Goal: Transaction & Acquisition: Purchase product/service

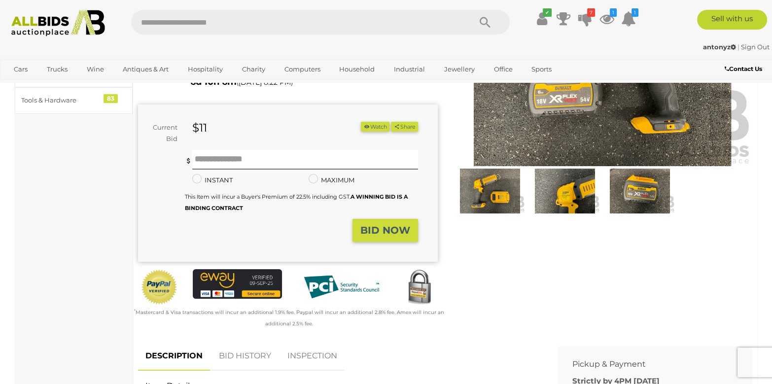
scroll to position [148, 0]
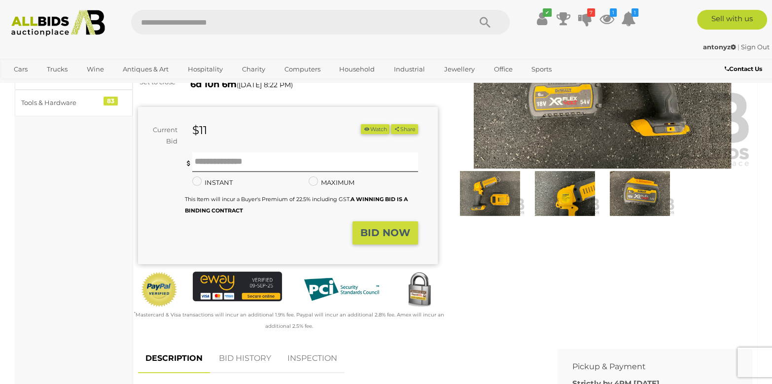
click at [542, 195] on img at bounding box center [565, 193] width 70 height 45
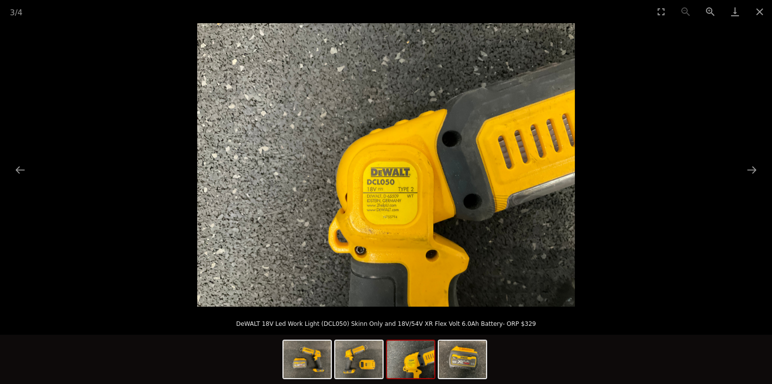
scroll to position [49, 0]
click at [360, 362] on img at bounding box center [358, 359] width 47 height 37
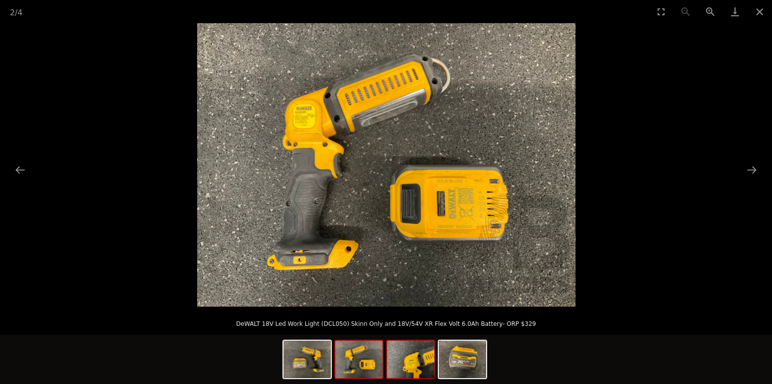
click at [400, 357] on img at bounding box center [410, 359] width 47 height 37
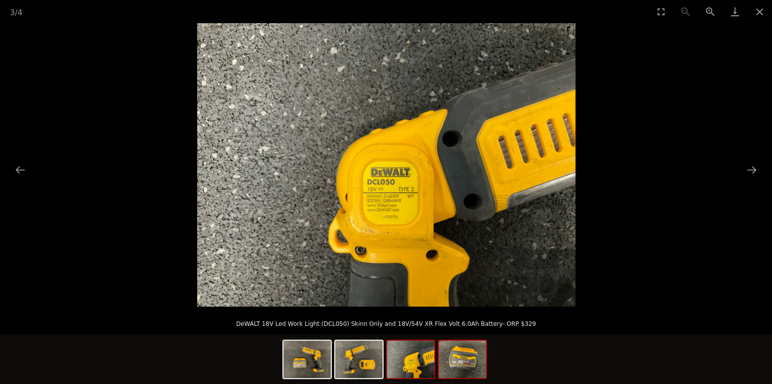
click at [451, 367] on img at bounding box center [462, 359] width 47 height 37
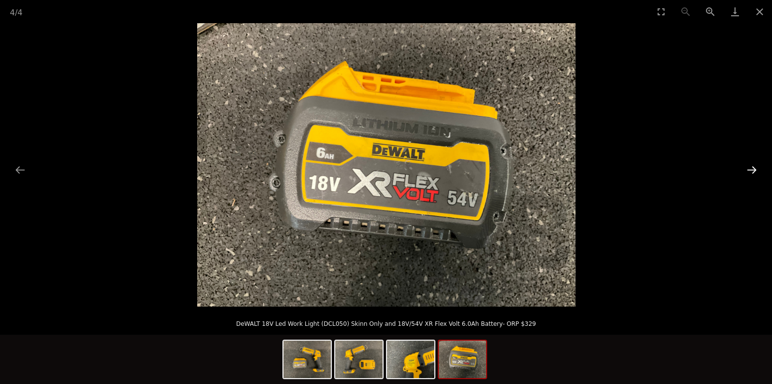
click at [755, 169] on button "Next slide" at bounding box center [752, 169] width 21 height 19
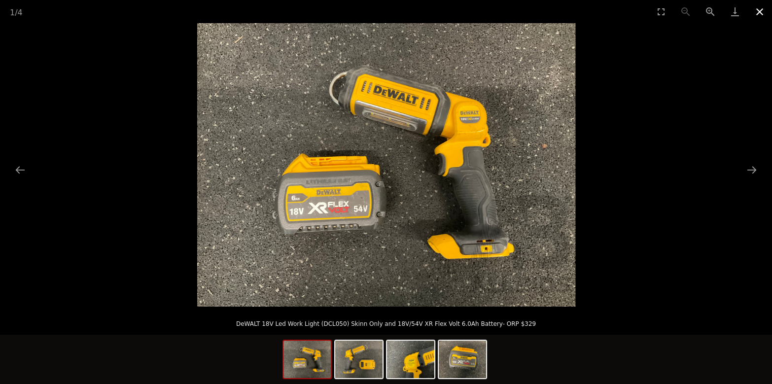
click at [757, 14] on button "Close gallery" at bounding box center [759, 11] width 25 height 23
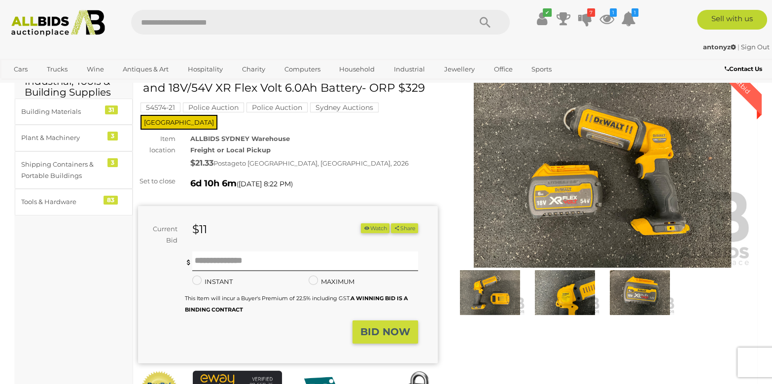
scroll to position [148, 0]
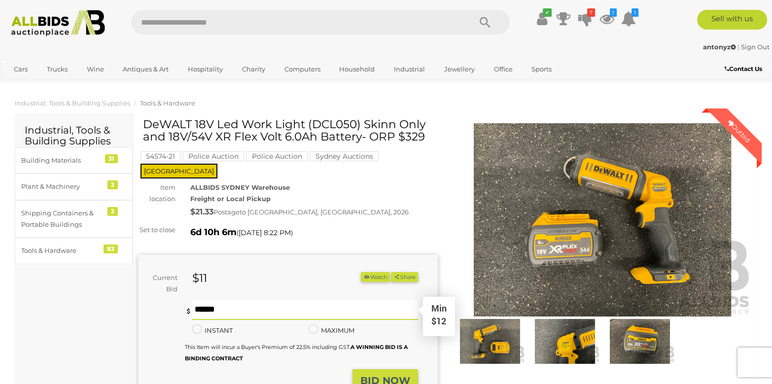
click at [205, 300] on input "text" at bounding box center [305, 310] width 226 height 20
drag, startPoint x: 204, startPoint y: 264, endPoint x: 197, endPoint y: 271, distance: 9.4
click at [197, 271] on strong "$11" at bounding box center [199, 278] width 15 height 14
drag, startPoint x: 215, startPoint y: 196, endPoint x: 211, endPoint y: 204, distance: 9.3
click at [211, 205] on div "$21.33 Postage to NORTH BONDI, NSW, 2026" at bounding box center [314, 212] width 248 height 14
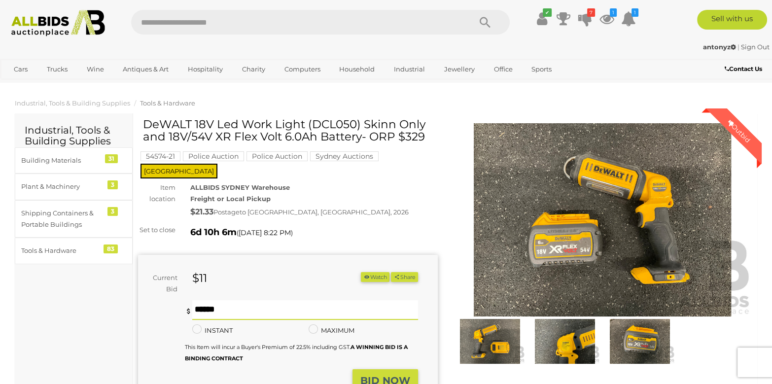
type input "**"
click at [371, 375] on strong "BID NOW" at bounding box center [385, 381] width 50 height 12
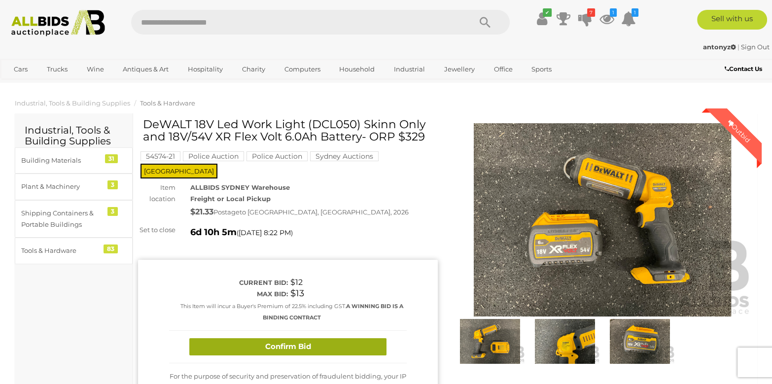
click at [324, 338] on button "Confirm Bid" at bounding box center [287, 346] width 197 height 17
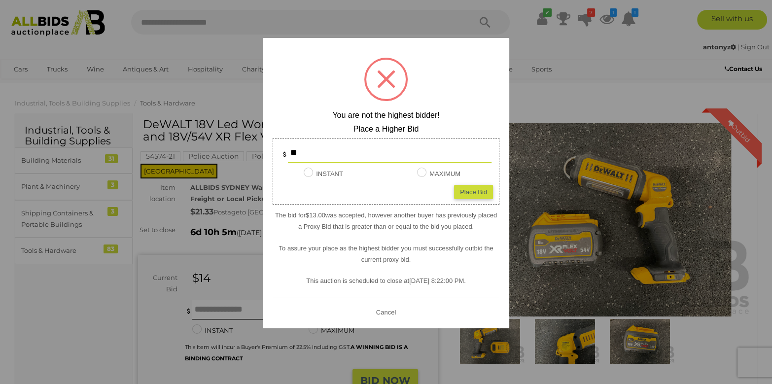
click at [462, 191] on div "Place Bid" at bounding box center [473, 191] width 39 height 14
type input "**"
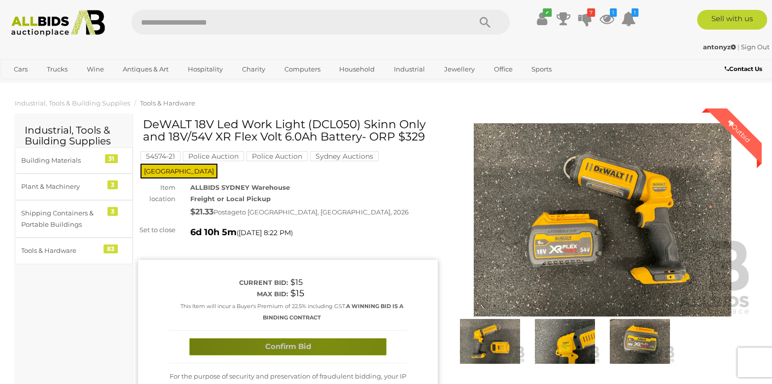
click at [325, 338] on button "Confirm Bid" at bounding box center [287, 346] width 197 height 17
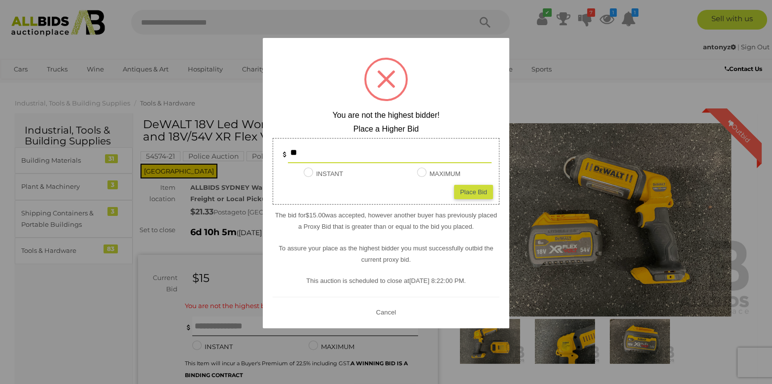
click at [330, 154] on input "**" at bounding box center [390, 153] width 204 height 20
type input "**"
click at [490, 191] on div "Place Bid" at bounding box center [473, 191] width 39 height 14
type input "**"
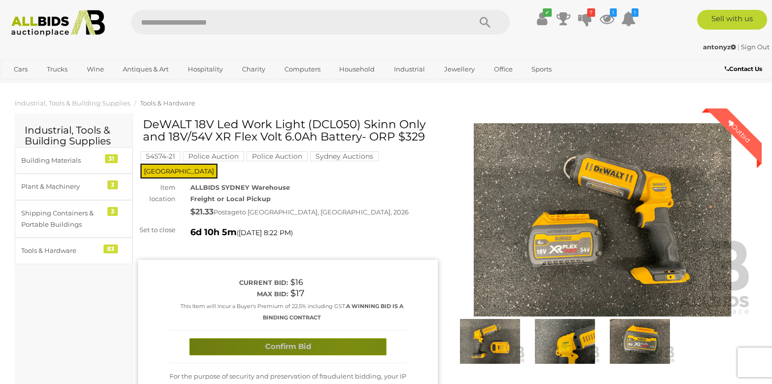
click at [347, 338] on button "Confirm Bid" at bounding box center [287, 346] width 197 height 17
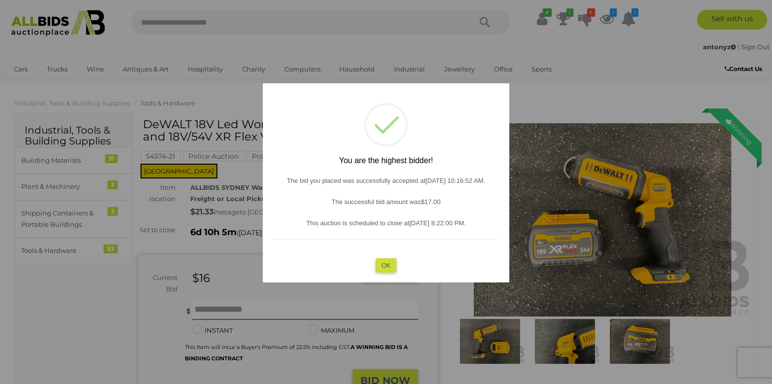
click at [391, 261] on button "OK" at bounding box center [386, 265] width 21 height 14
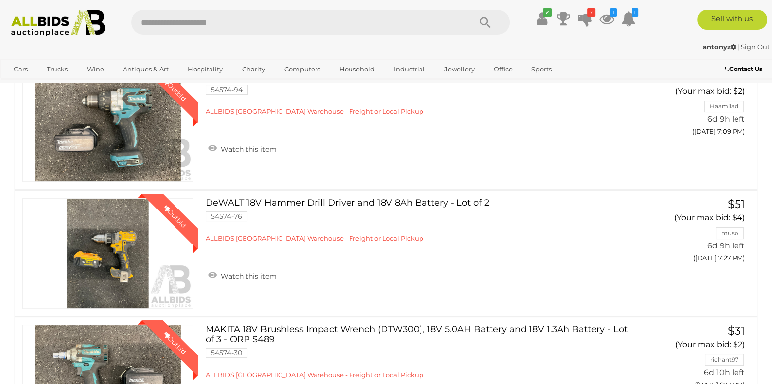
scroll to position [246, 0]
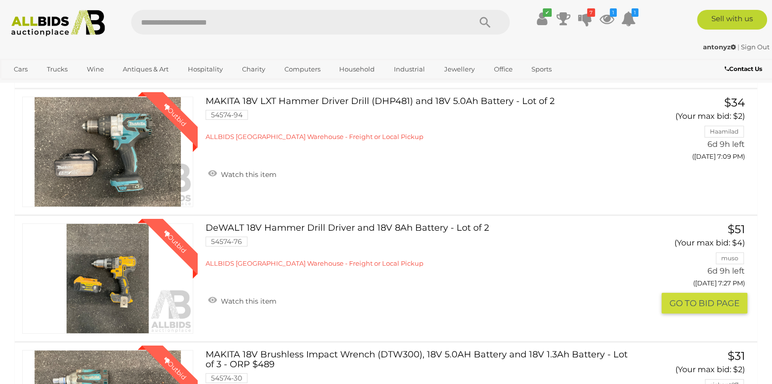
click at [283, 231] on link "DeWALT 18V Hammer Drill Driver and 18V 8Ah Battery - Lot of 2 54574-76 ALLBIDS …" at bounding box center [420, 245] width 414 height 44
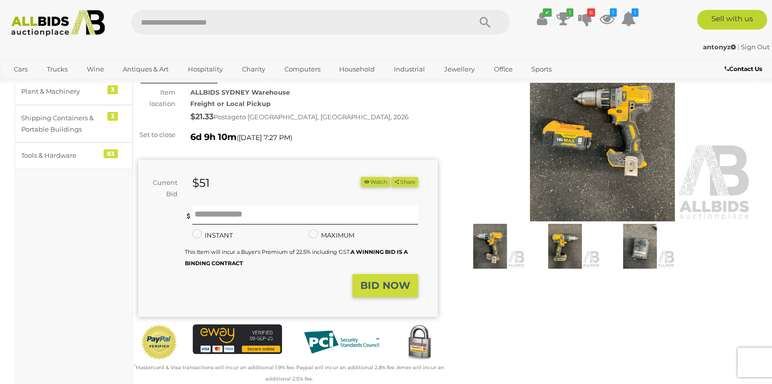
scroll to position [98, 0]
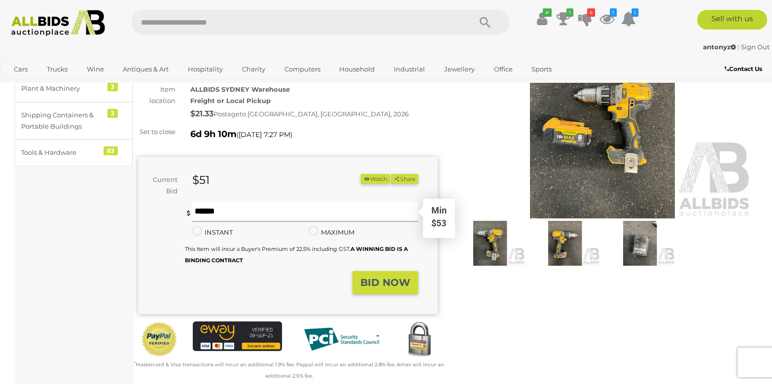
click at [282, 207] on input "text" at bounding box center [305, 212] width 226 height 20
type input "**"
click at [379, 277] on strong "BID NOW" at bounding box center [385, 283] width 50 height 12
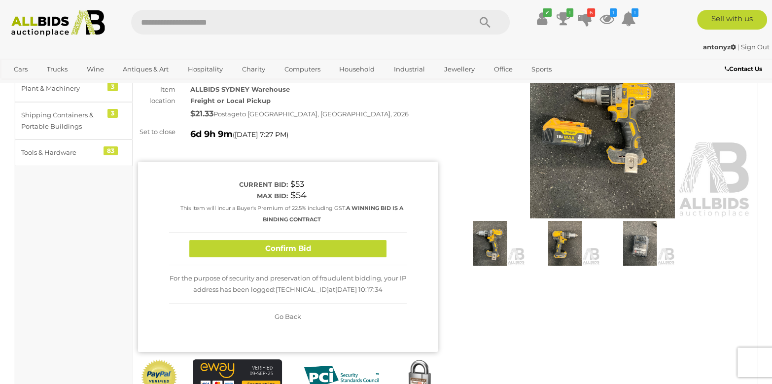
click at [320, 240] on button "Confirm Bid" at bounding box center [287, 248] width 197 height 17
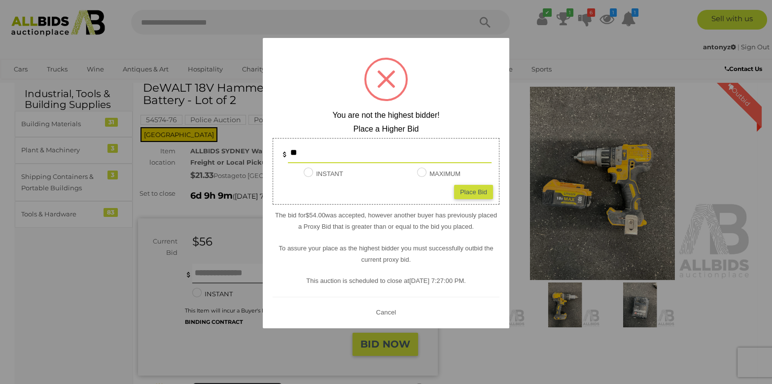
scroll to position [0, 0]
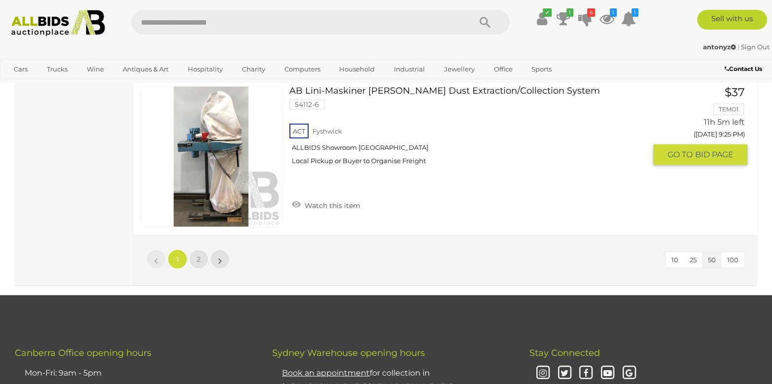
scroll to position [7938, 0]
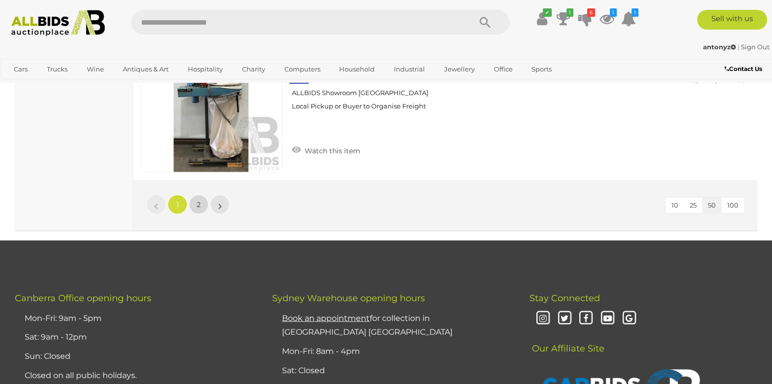
click at [200, 200] on span "2" at bounding box center [199, 204] width 4 height 9
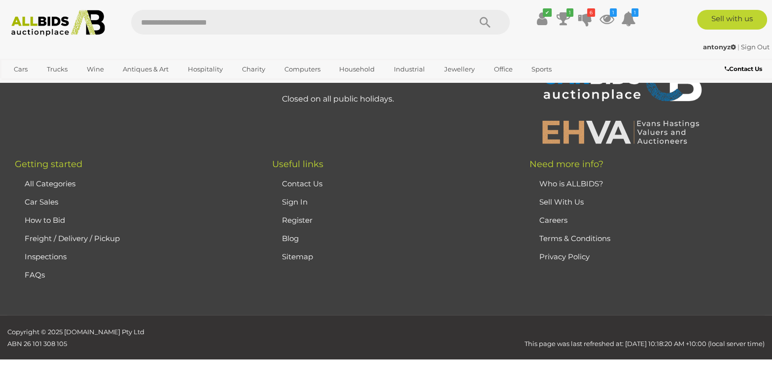
scroll to position [142, 0]
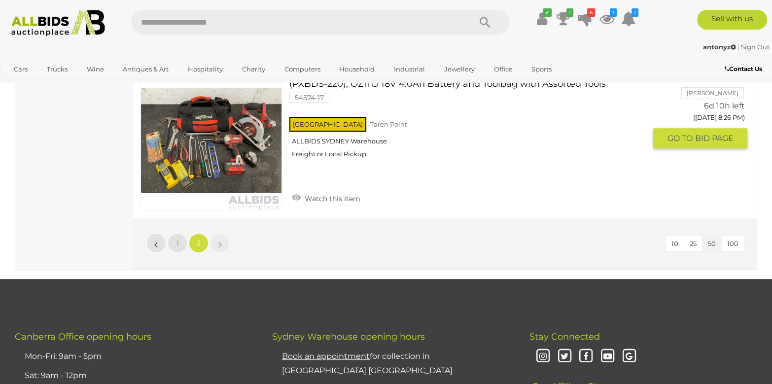
scroll to position [5270, 0]
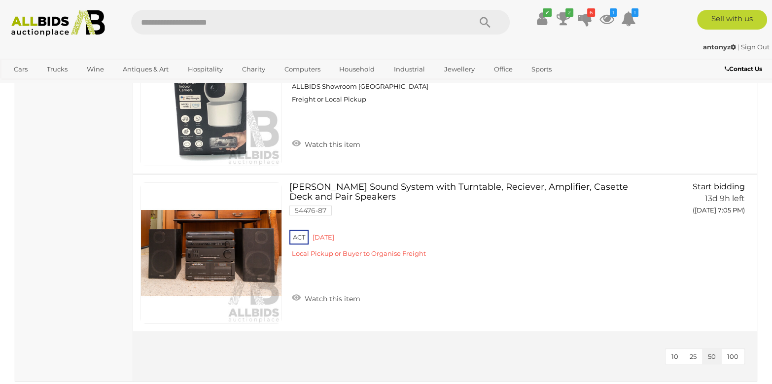
scroll to position [4931, 0]
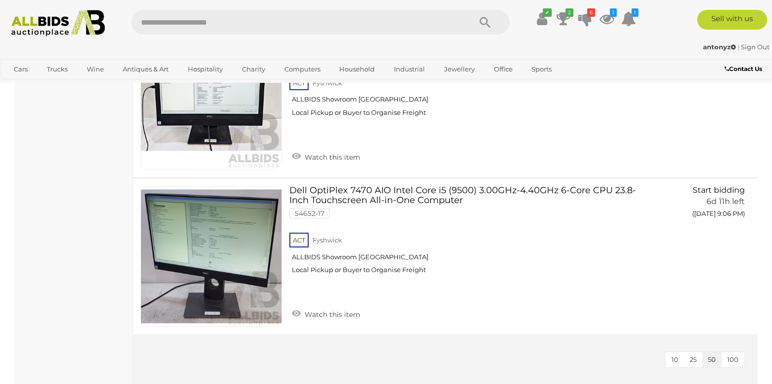
scroll to position [4783, 0]
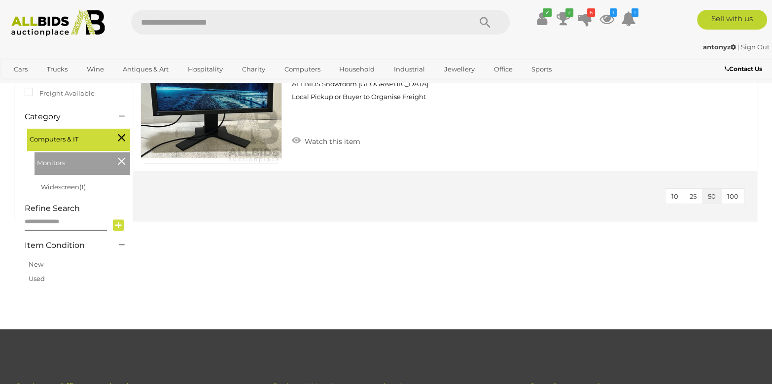
scroll to position [246, 0]
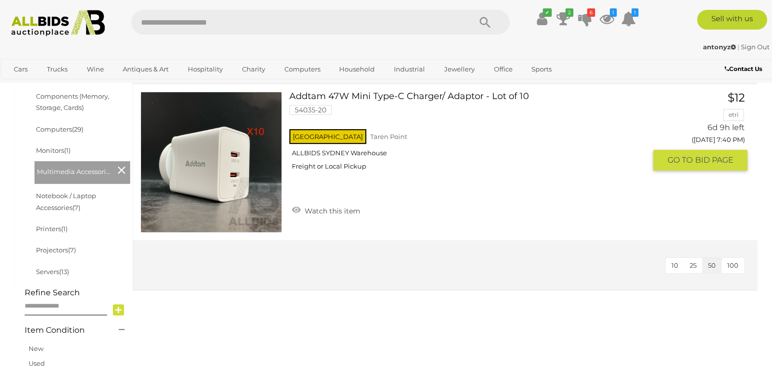
scroll to position [296, 0]
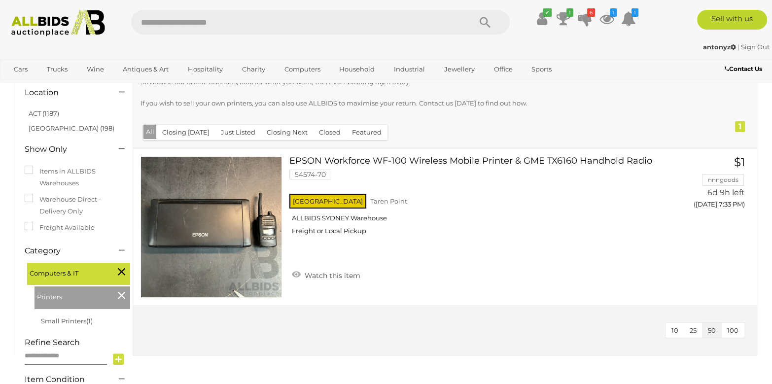
scroll to position [98, 0]
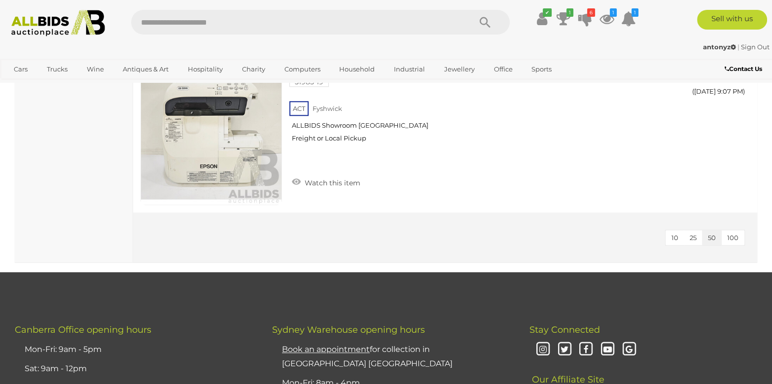
scroll to position [1134, 0]
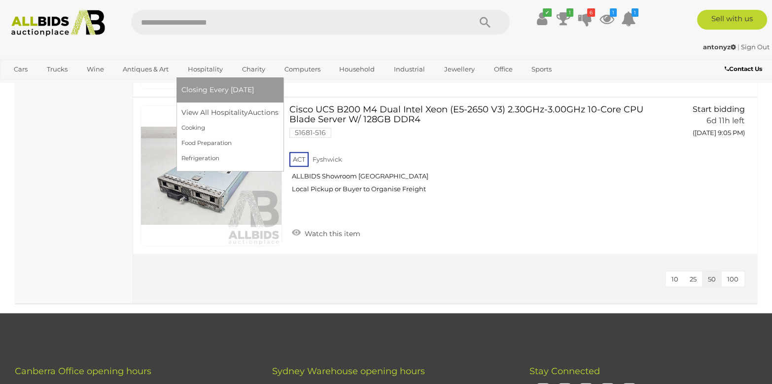
scroll to position [2170, 0]
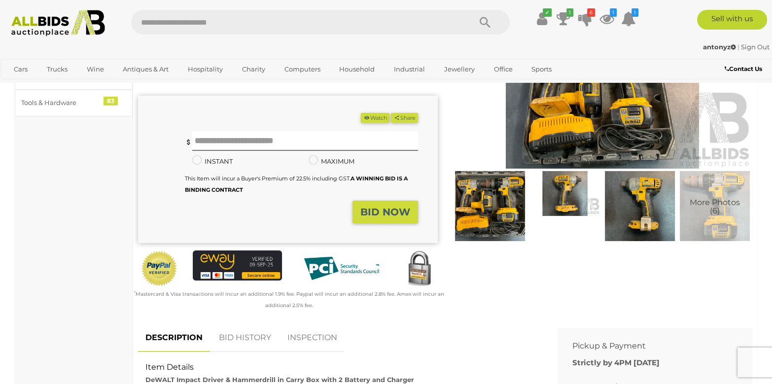
scroll to position [98, 0]
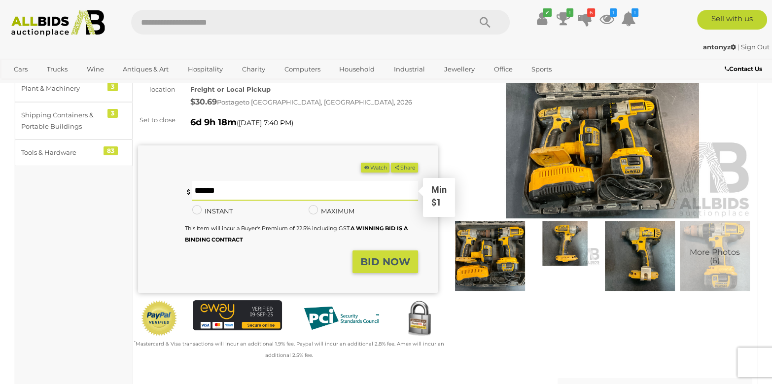
click at [291, 191] on input "text" at bounding box center [305, 191] width 226 height 20
click at [277, 120] on span "[DATE] 7:40 PM" at bounding box center [265, 122] width 53 height 9
drag, startPoint x: 277, startPoint y: 120, endPoint x: 284, endPoint y: 207, distance: 86.6
click at [284, 207] on div "DeWALT Impact Driver & Hammerdrill in Carry Box with 2 Battery and Charger 5465…" at bounding box center [288, 190] width 300 height 341
drag, startPoint x: 284, startPoint y: 207, endPoint x: 286, endPoint y: 138, distance: 69.1
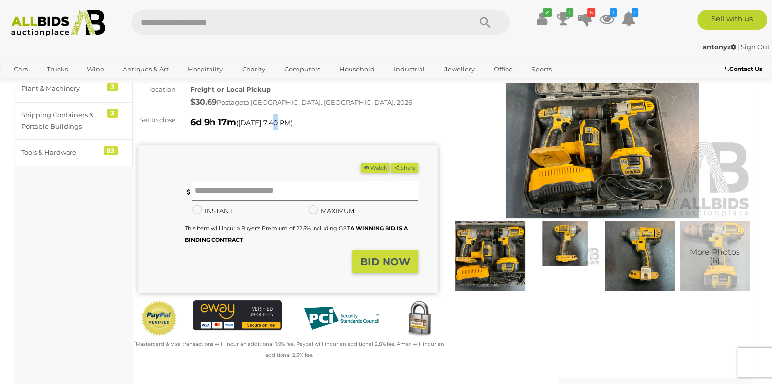
click at [286, 138] on div "(Min $1) Share Facebook Twitter" at bounding box center [288, 217] width 300 height 163
click at [284, 131] on div "DeWALT Impact Driver & Hammerdrill in Carry Box with 2 Battery and Charger 5465…" at bounding box center [288, 190] width 300 height 341
click at [281, 125] on span "[DATE] 7:40 PM" at bounding box center [264, 122] width 53 height 9
click at [280, 124] on span "[DATE] 7:40 PM" at bounding box center [264, 122] width 53 height 9
click at [278, 123] on span "[DATE] 7:40 PM" at bounding box center [264, 122] width 53 height 9
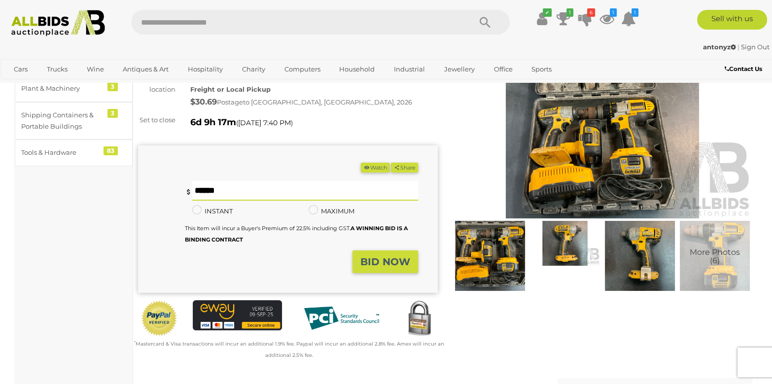
type input "*"
click at [362, 258] on strong "BID NOW" at bounding box center [385, 262] width 50 height 12
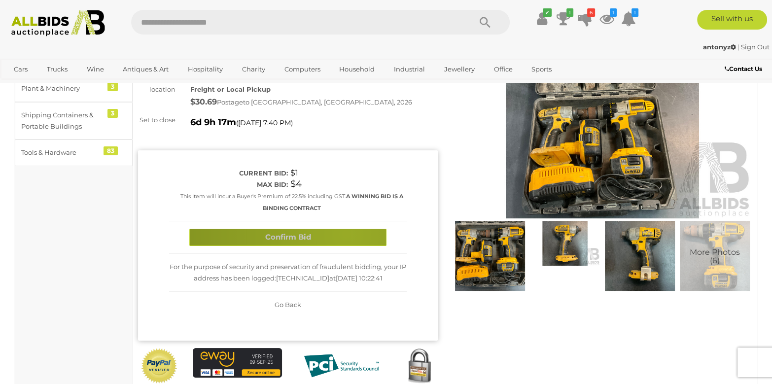
click at [346, 233] on button "Confirm Bid" at bounding box center [287, 237] width 197 height 17
